Goal: Information Seeking & Learning: Understand process/instructions

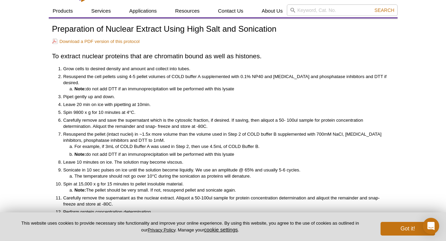
scroll to position [26, 0]
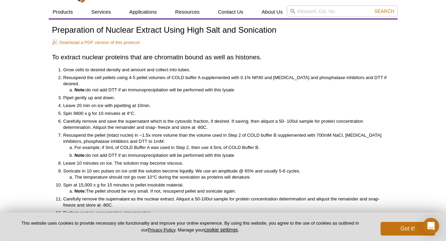
click at [95, 71] on li "Grow cells to desired density and amount and collect into tubes." at bounding box center [225, 70] width 324 height 6
click at [96, 77] on li "Resuspend the cell pellets using 4-5 pellet volumes of COLD buffer A supplement…" at bounding box center [225, 84] width 324 height 18
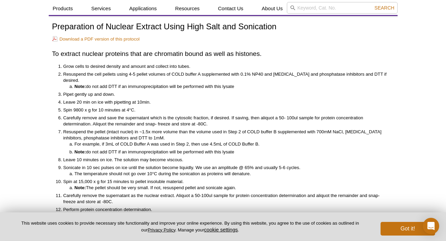
scroll to position [15, 0]
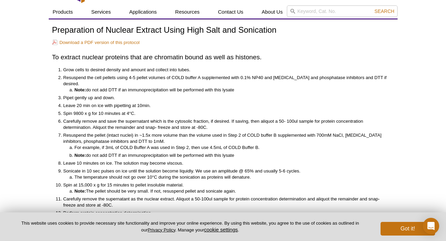
click at [92, 103] on li "Leave 20 min on ice with pipetting at 10min." at bounding box center [225, 106] width 324 height 6
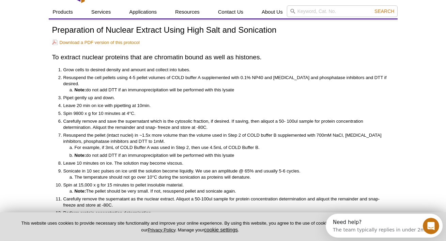
scroll to position [0, 0]
click at [97, 118] on li "Carefully remove and save the supernatant which is the cytosolic fraction, if d…" at bounding box center [225, 124] width 324 height 12
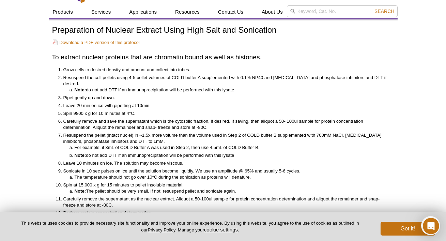
click at [147, 152] on li "Note: do not add DTT if an immunoprecipitation will be performed with this lysa…" at bounding box center [231, 155] width 313 height 6
click at [117, 152] on ol "Grow cells to desired density and amount and collect into tubes. Resuspend the …" at bounding box center [220, 145] width 336 height 157
click at [108, 160] on li "Leave 10 minutes on ice. The solution may become viscous." at bounding box center [225, 163] width 324 height 6
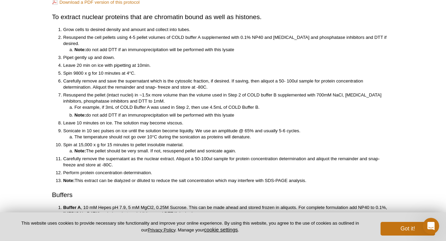
scroll to position [57, 0]
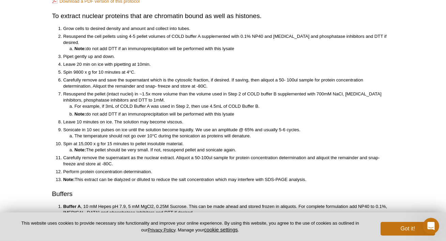
click at [77, 141] on li "Spin at 15,000 x g for 15 minutes to pellet insoluble material. Note: The pelle…" at bounding box center [225, 147] width 324 height 12
click at [66, 141] on li "Spin at 15,000 x g for 15 minutes to pellet insoluble material. Note: The pelle…" at bounding box center [225, 147] width 324 height 12
click at [72, 141] on li "Spin at 15,000 x g for 15 minutes to pellet insoluble material. Note: The pelle…" at bounding box center [225, 147] width 324 height 12
click at [99, 141] on li "Spin at 15,000 x g for 15 minutes to pellet insoluble material. Note: The pelle…" at bounding box center [225, 147] width 324 height 12
click at [124, 155] on li "Carefully remove the supernatant as the nuclear extract. Aliquot a 50-100ul sam…" at bounding box center [225, 161] width 324 height 12
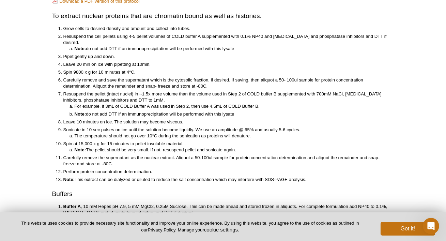
click at [133, 155] on li "Carefully remove the supernatant as the nuclear extract. Aliquot a 50-100ul sam…" at bounding box center [225, 161] width 324 height 12
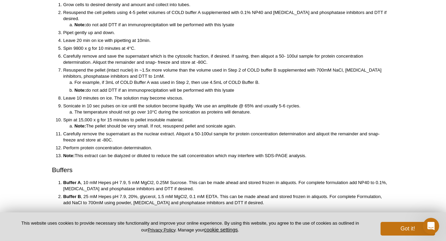
scroll to position [81, 0]
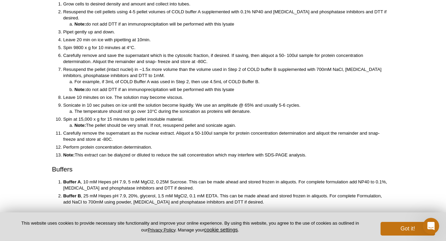
click at [129, 144] on li "Perform protein concentration determination." at bounding box center [225, 147] width 324 height 6
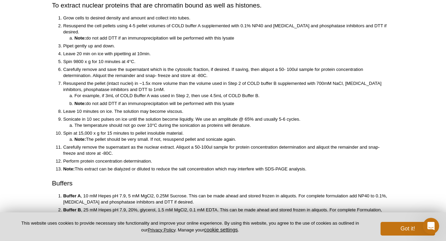
scroll to position [66, 0]
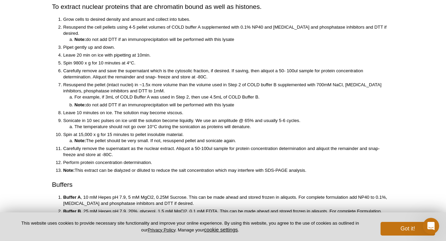
click at [139, 118] on li "Sonicate in 10 sec pulses on ice until the solution become liquidly. We use an …" at bounding box center [225, 124] width 324 height 12
click at [141, 132] on li "Spin at 15,000 x g for 15 minutes to pellet insoluble material. Note: The pelle…" at bounding box center [225, 138] width 324 height 12
click at [141, 146] on li "Carefully remove the supernatant as the nuclear extract. Aliquot a 50-100ul sam…" at bounding box center [225, 152] width 324 height 12
click at [132, 118] on li "Sonicate in 10 sec pulses on ice until the solution become liquidly. We use an …" at bounding box center [225, 124] width 324 height 12
click at [123, 69] on li "Carefully remove and save the supernatant which is the cytosolic fraction, if d…" at bounding box center [225, 74] width 324 height 12
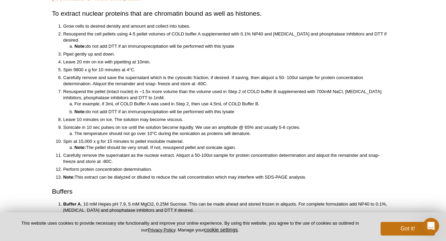
scroll to position [54, 0]
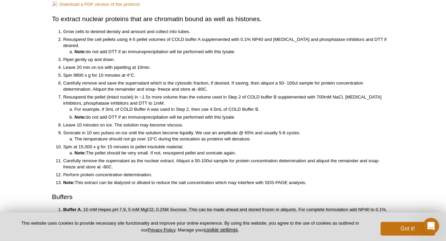
click at [116, 35] on ol "Grow cells to desired density and amount and collect into tubes. Resuspend the …" at bounding box center [220, 107] width 336 height 157
click at [132, 94] on li "Resuspend the pellet (intact nuclei) in ~1.5x more volume than the volume used …" at bounding box center [225, 107] width 324 height 26
click at [137, 80] on li "Carefully remove and save the supernatant which is the cytosolic fraction, if d…" at bounding box center [225, 86] width 324 height 12
click at [133, 80] on li "Carefully remove and save the supernatant which is the cytosolic fraction, if d…" at bounding box center [225, 86] width 324 height 12
click at [127, 72] on ol "Grow cells to desired density and amount and collect into tubes. Resuspend the …" at bounding box center [220, 107] width 336 height 157
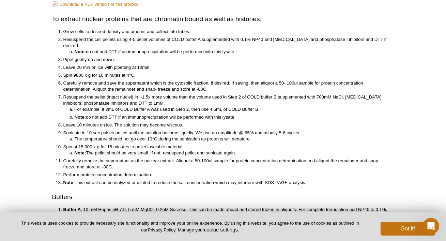
click at [127, 80] on li "Carefully remove and save the supernatant which is the cytosolic fraction, if d…" at bounding box center [225, 86] width 324 height 12
click at [106, 95] on li "Resuspend the pellet (intact nuclei) in ~1.5x more volume than the volume used …" at bounding box center [225, 107] width 324 height 26
click at [100, 136] on li "The temperature should not go over 10°C during the sonication as proteins will …" at bounding box center [231, 139] width 313 height 6
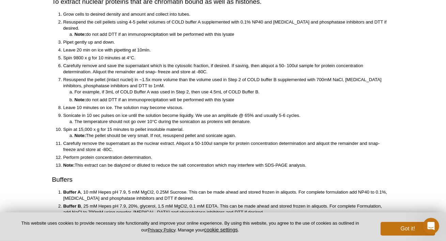
scroll to position [73, 0]
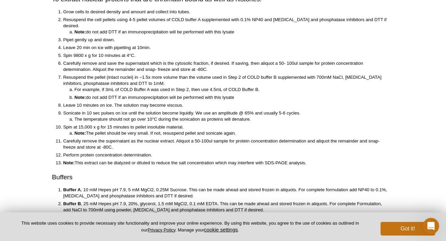
click at [98, 152] on li "Perform protein concentration determination." at bounding box center [225, 155] width 324 height 6
click at [102, 138] on li "Carefully remove the supernatant as the nuclear extract. Aliquot a 50-100ul sam…" at bounding box center [225, 144] width 324 height 12
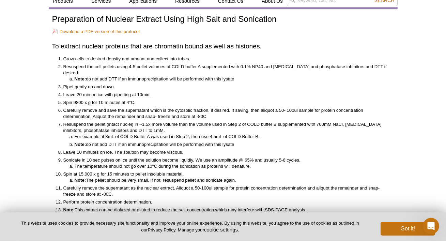
scroll to position [0, 0]
